Goal: Check status: Check status

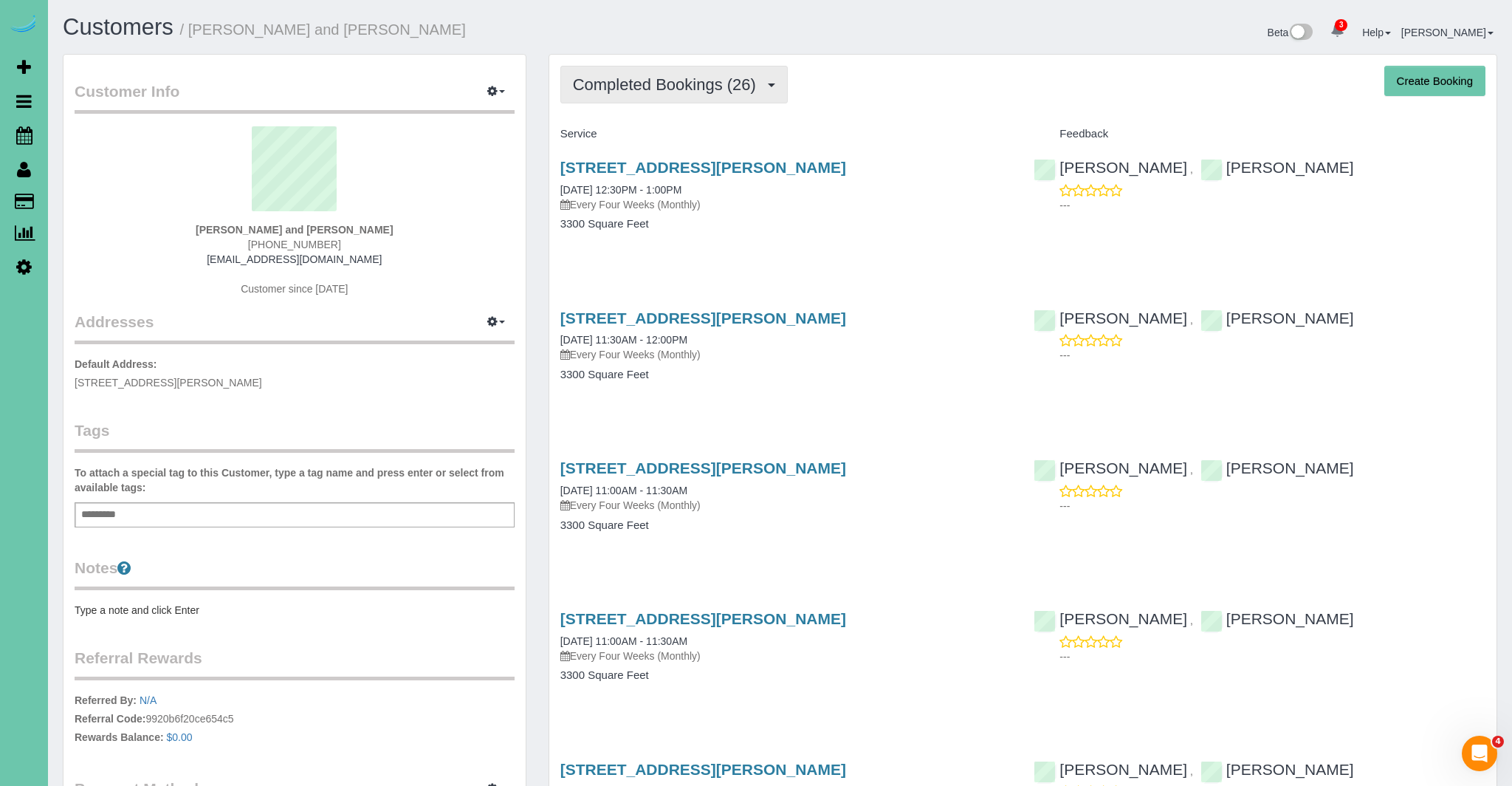
click at [610, 91] on span "Completed Bookings (26)" at bounding box center [668, 84] width 191 height 18
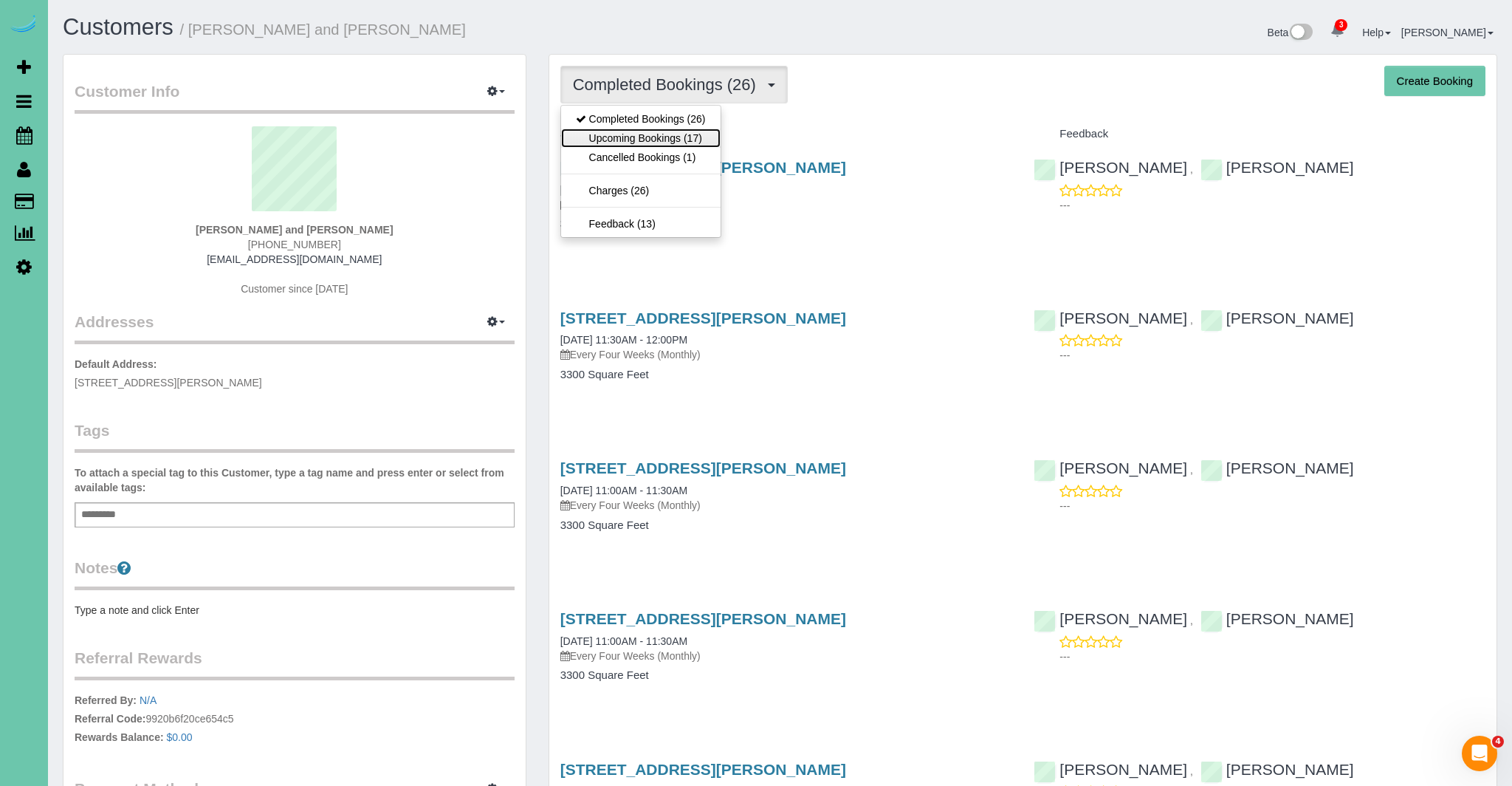
click at [629, 141] on link "Upcoming Bookings (17)" at bounding box center [641, 138] width 159 height 19
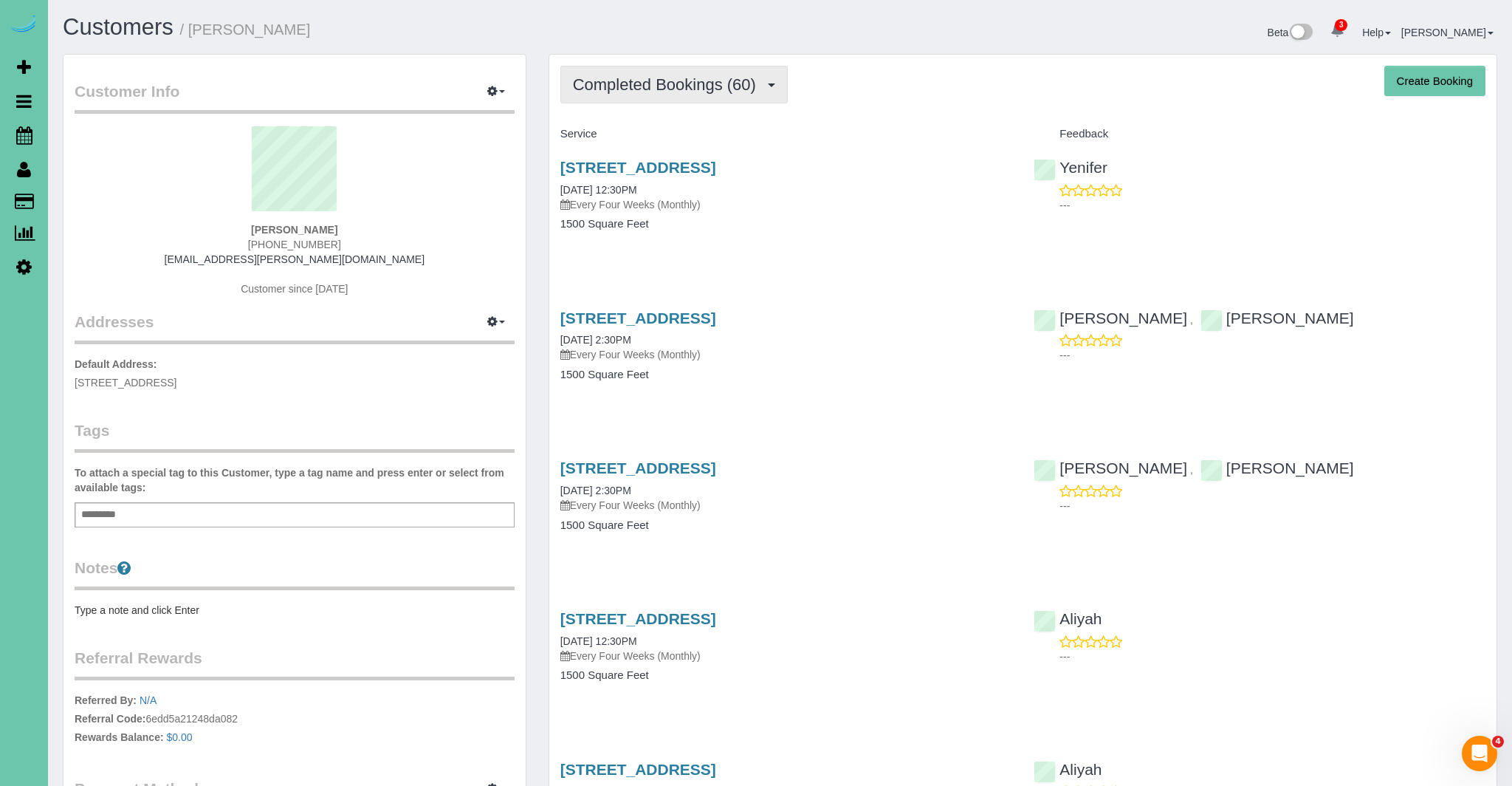
click at [706, 91] on span "Completed Bookings (60)" at bounding box center [668, 84] width 191 height 18
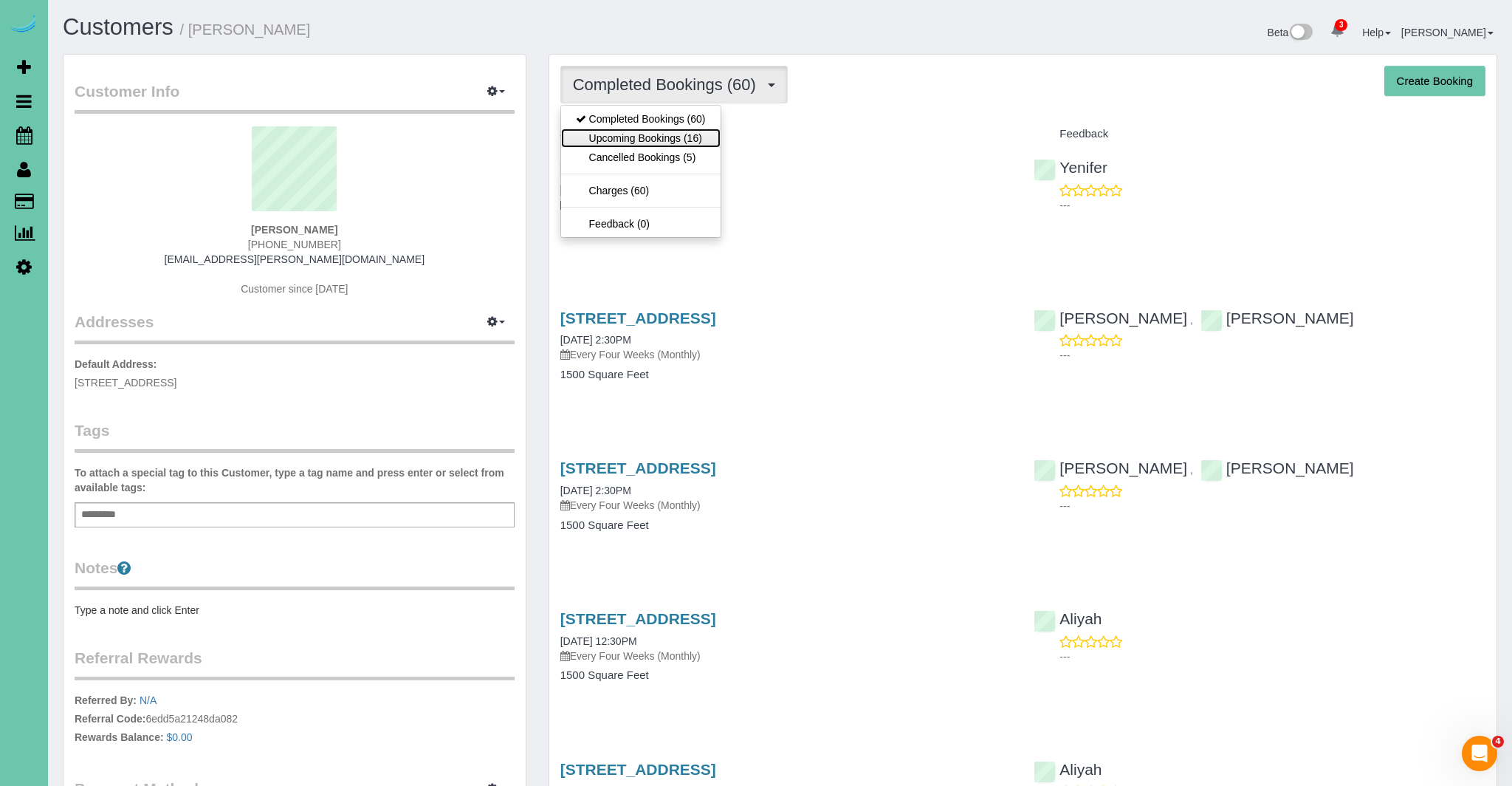
click at [704, 132] on link "Upcoming Bookings (16)" at bounding box center [641, 138] width 159 height 19
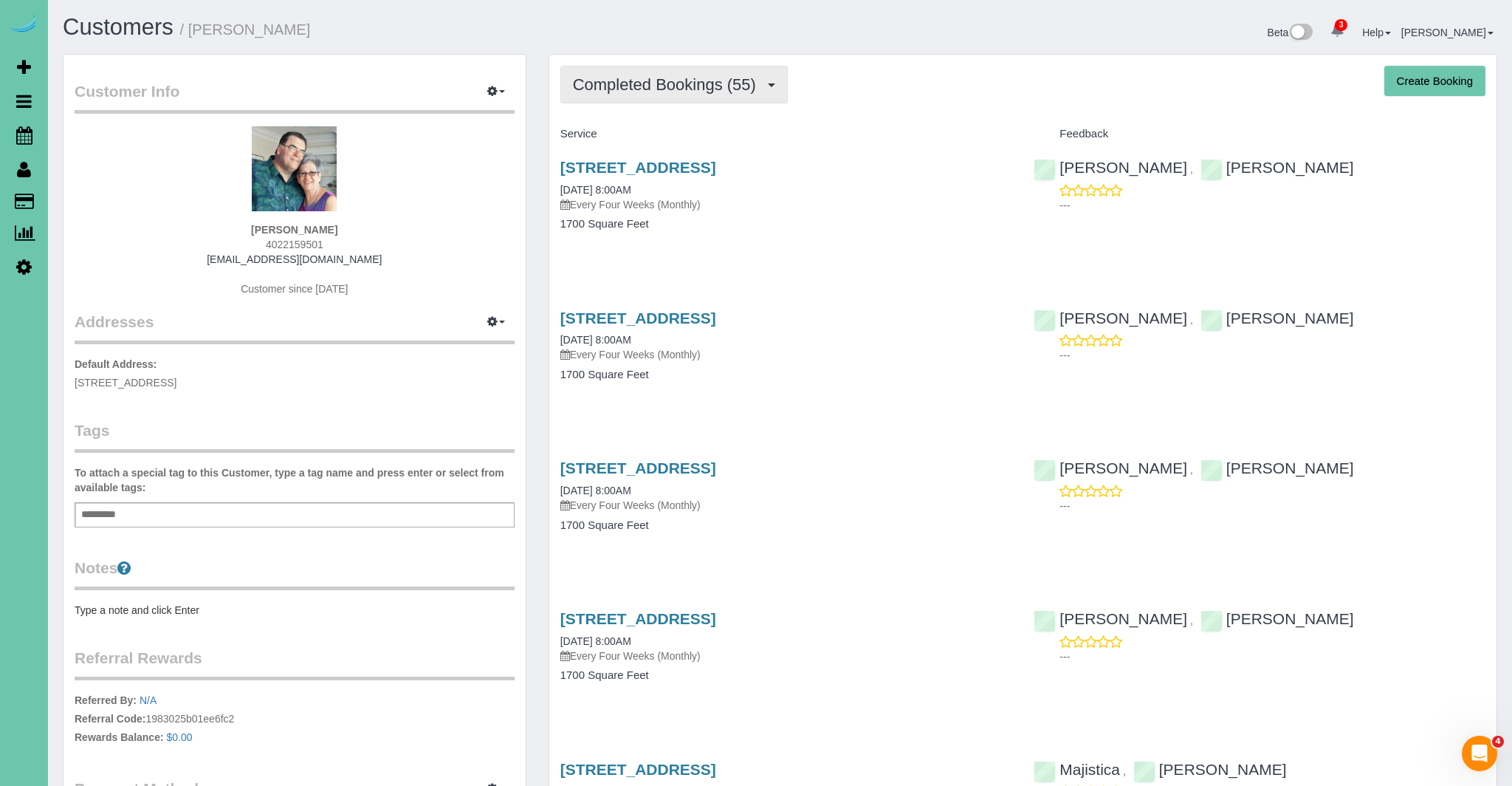
click at [719, 78] on span "Completed Bookings (55)" at bounding box center [668, 84] width 191 height 18
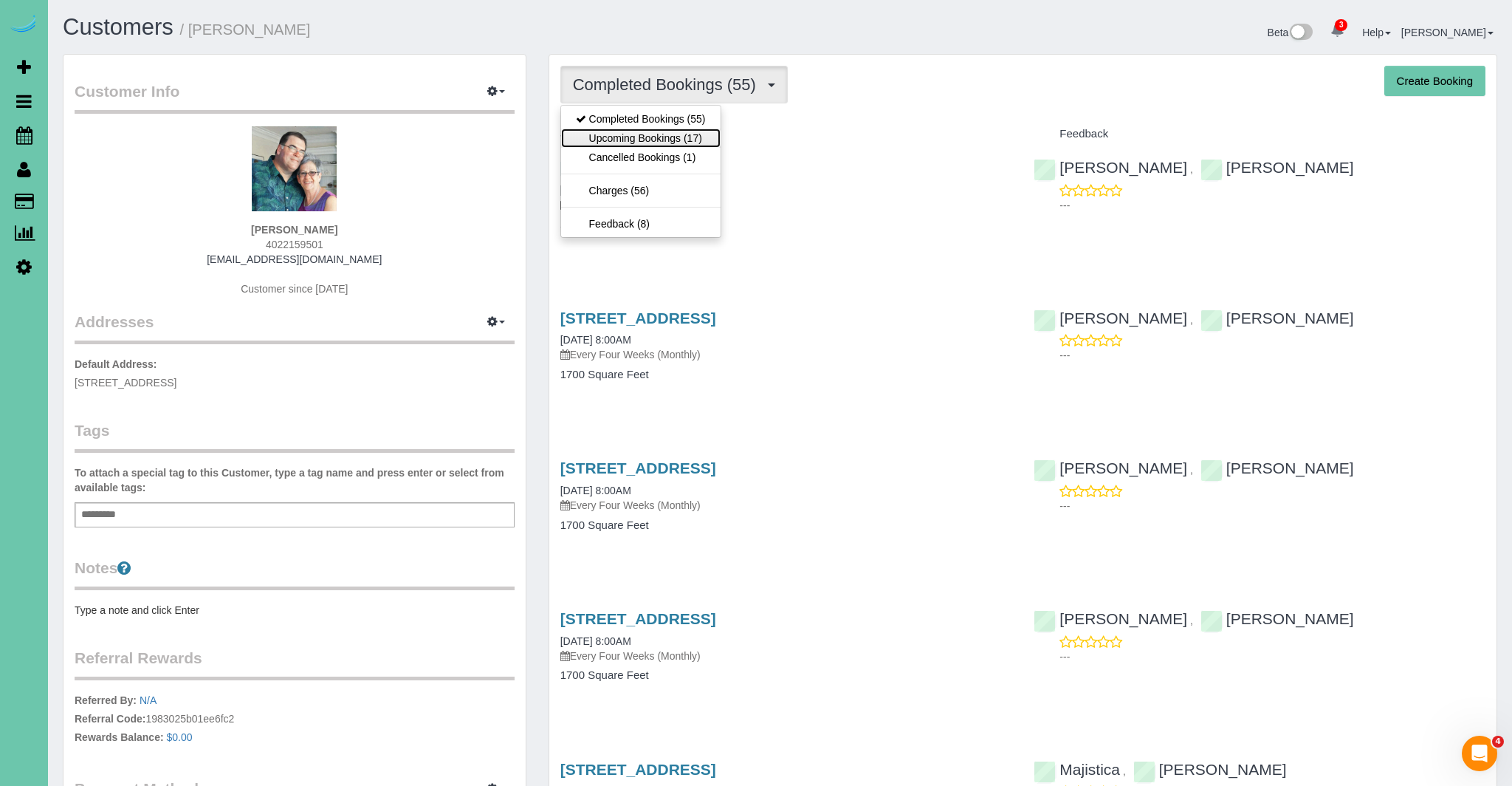
click at [644, 135] on link "Upcoming Bookings (17)" at bounding box center [641, 138] width 159 height 19
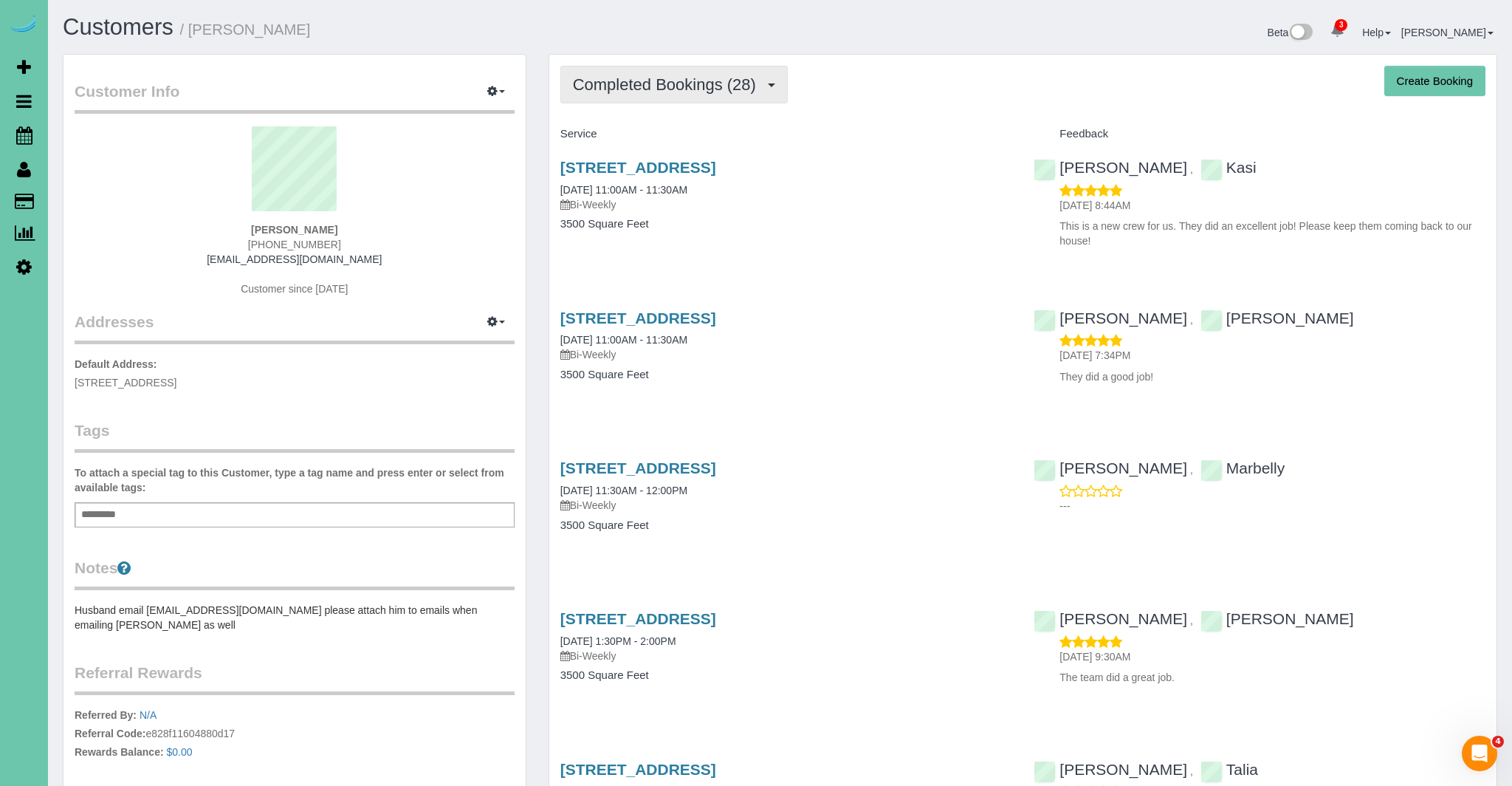
click at [719, 93] on button "Completed Bookings (28)" at bounding box center [674, 84] width 228 height 38
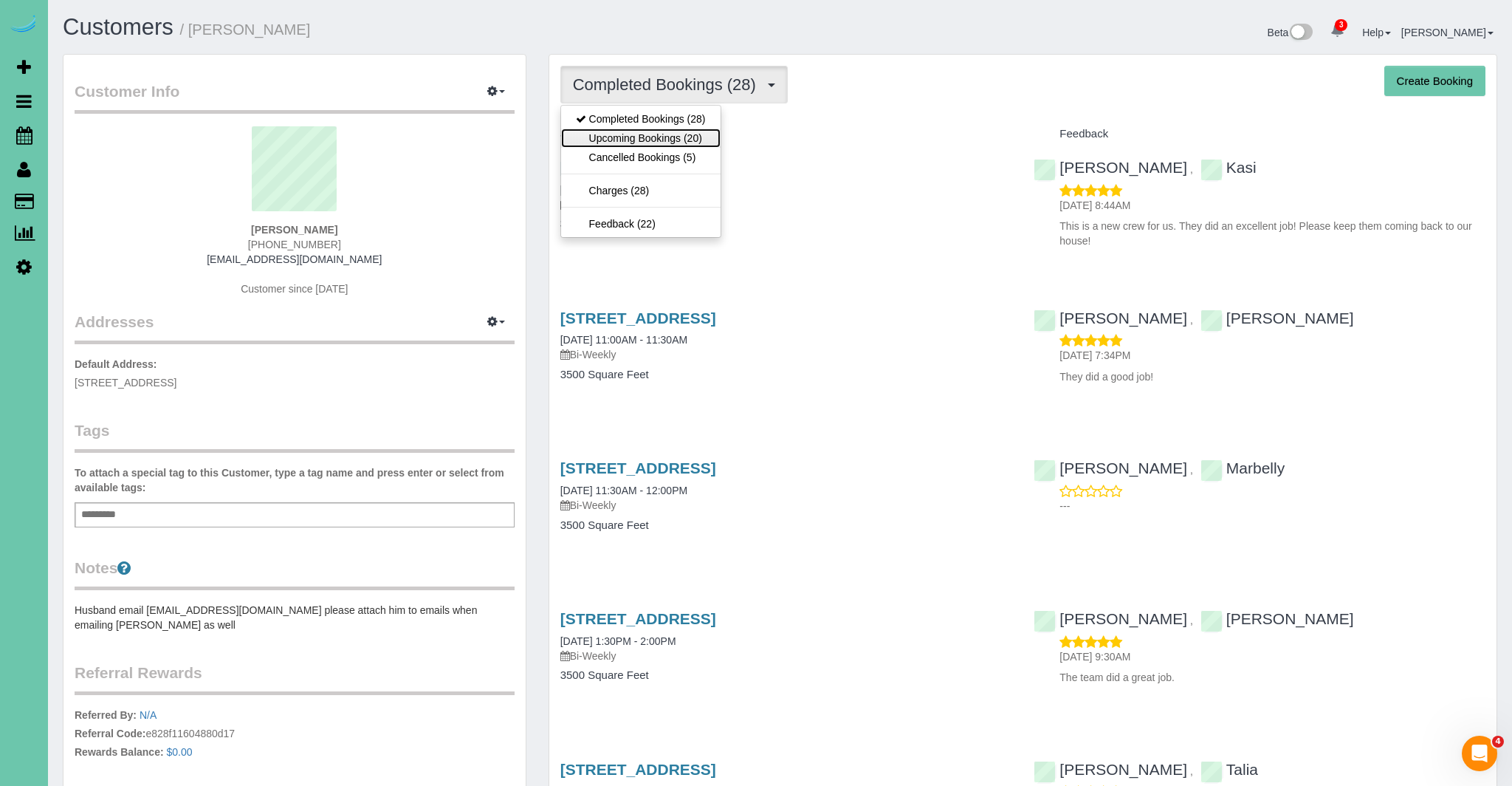
click at [697, 130] on link "Upcoming Bookings (20)" at bounding box center [641, 138] width 159 height 19
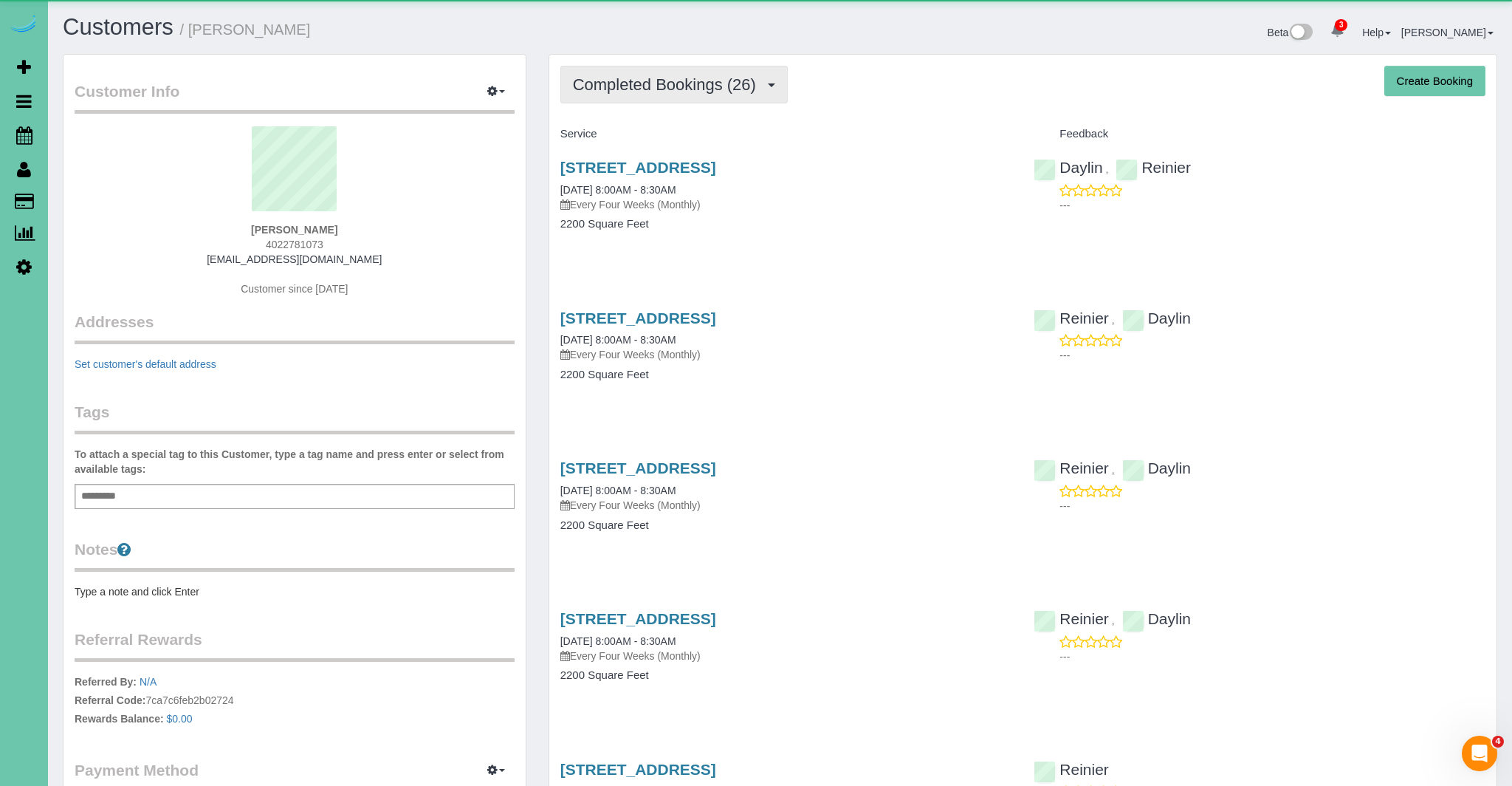
click at [717, 83] on span "Completed Bookings (26)" at bounding box center [668, 84] width 191 height 18
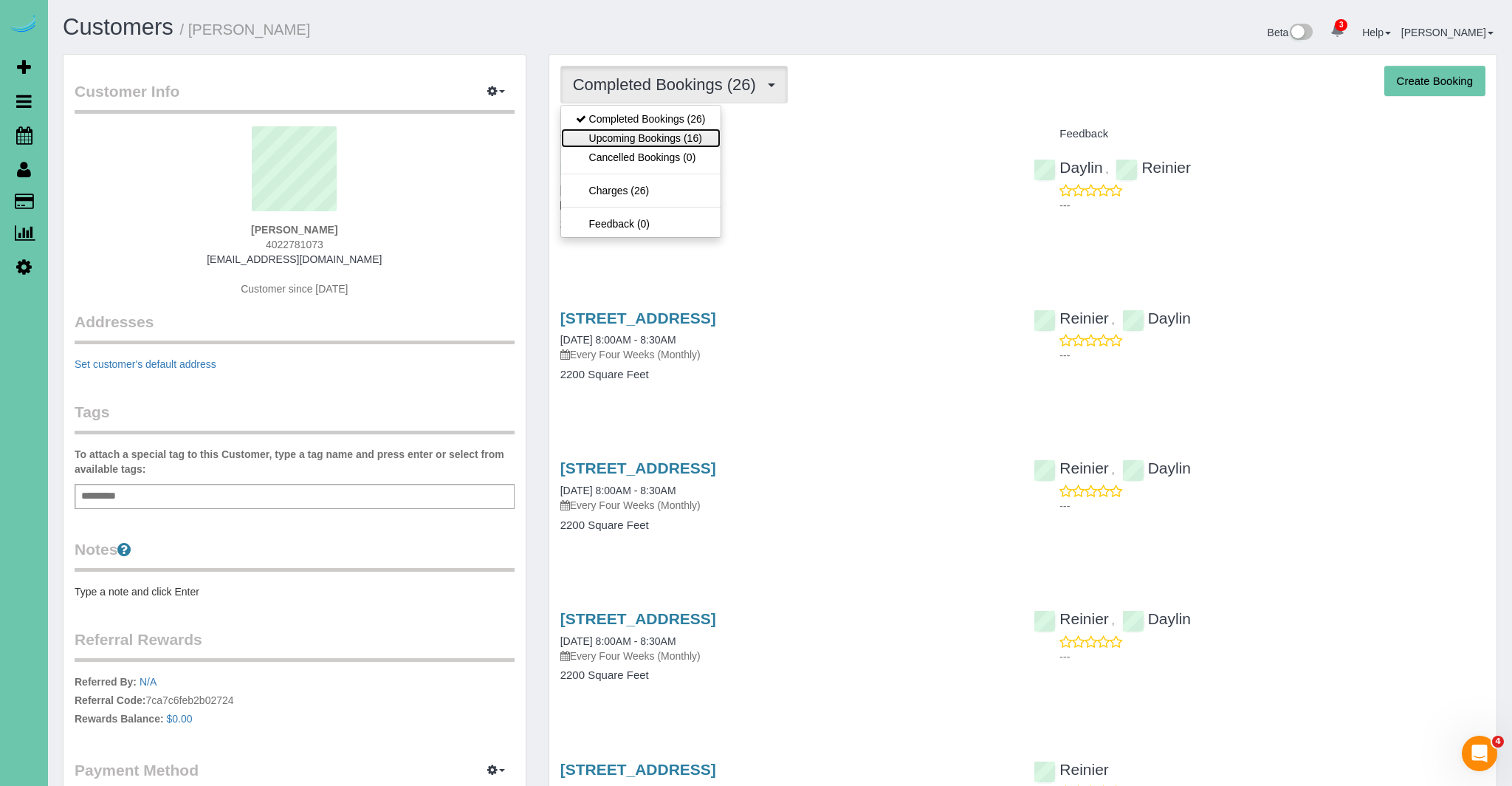
click at [708, 135] on link "Upcoming Bookings (16)" at bounding box center [641, 138] width 159 height 19
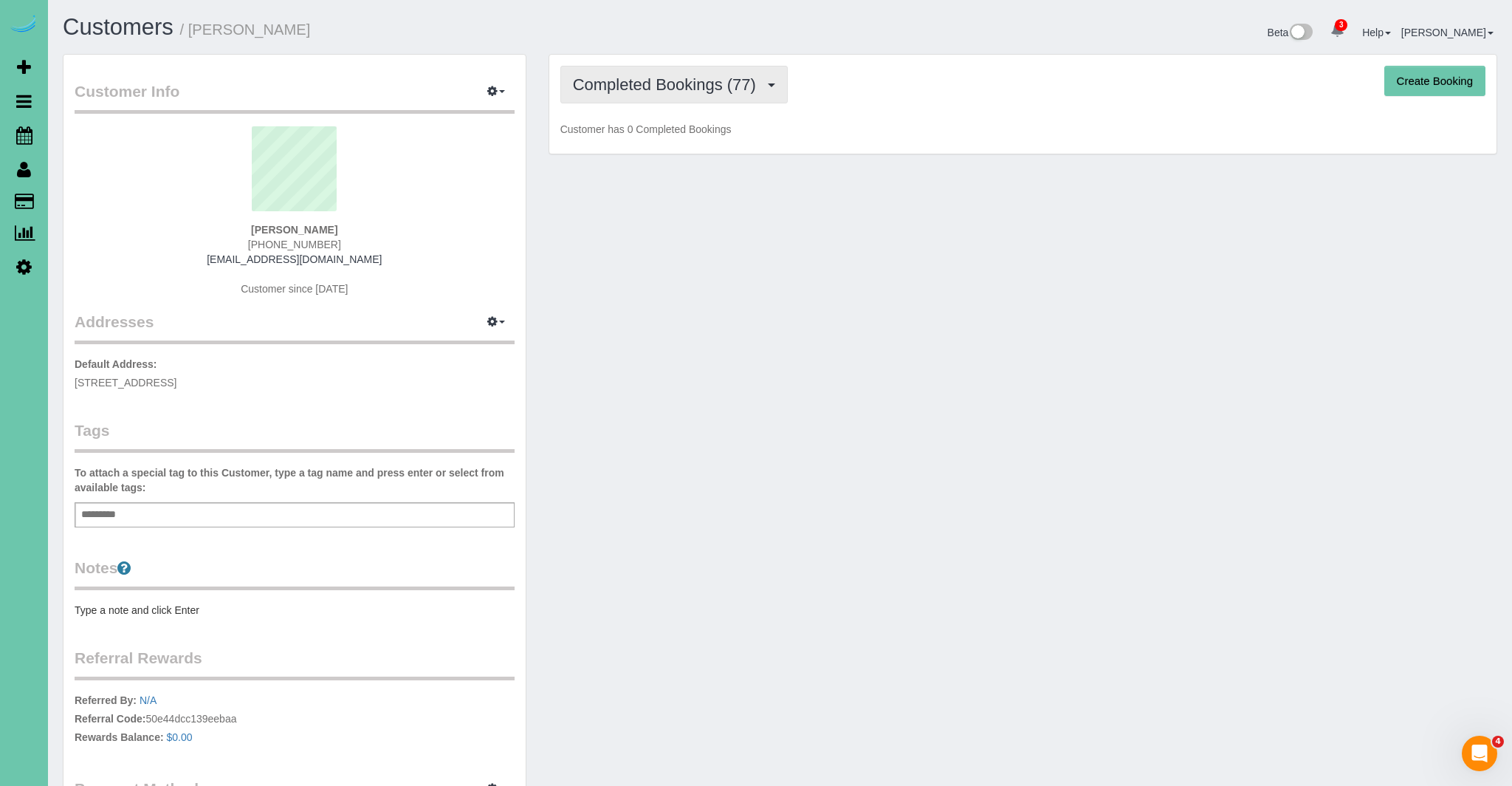
click at [691, 80] on span "Completed Bookings (77)" at bounding box center [668, 84] width 191 height 18
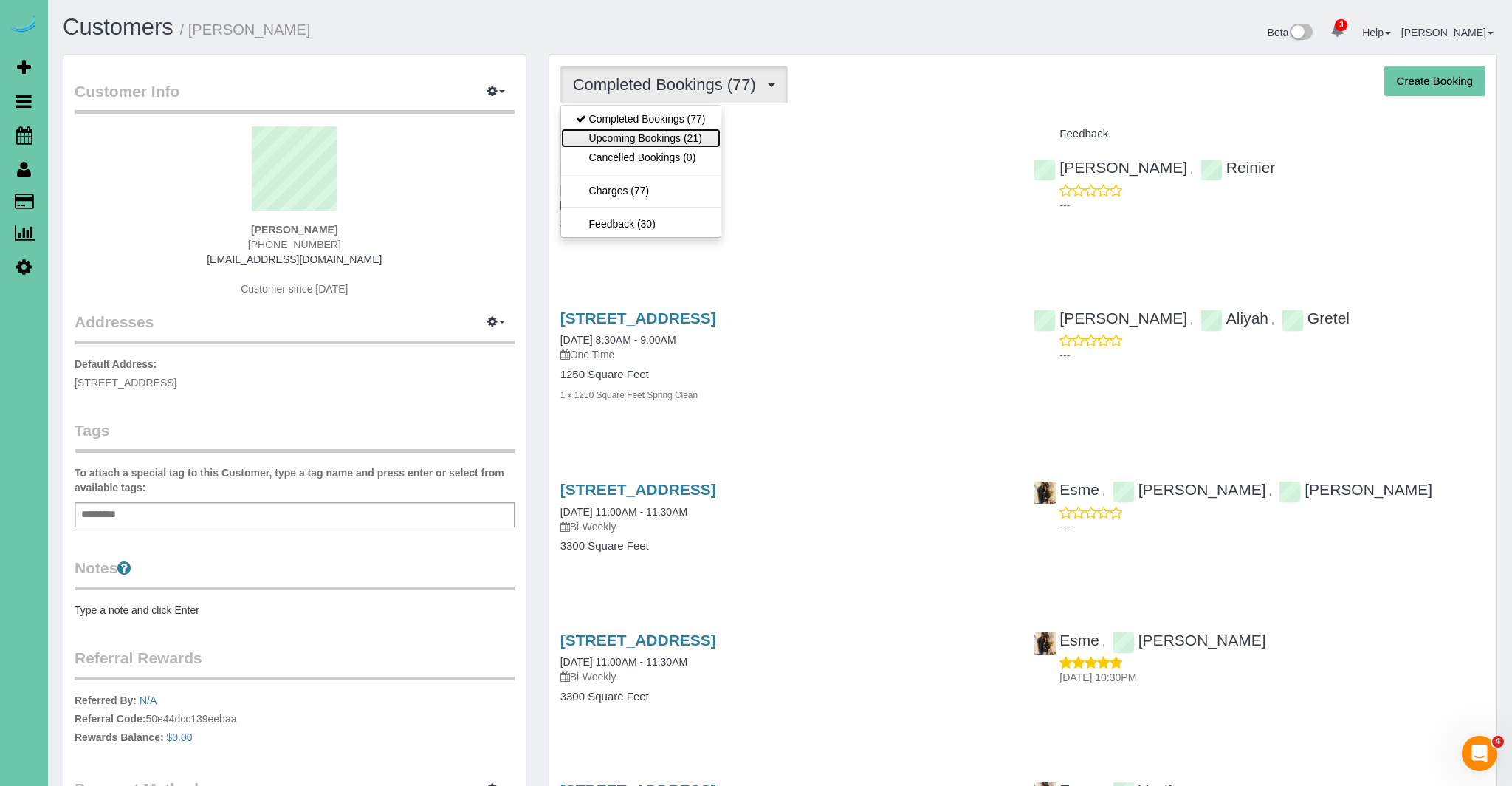
click at [684, 135] on link "Upcoming Bookings (21)" at bounding box center [641, 138] width 159 height 19
